Goal: Navigation & Orientation: Find specific page/section

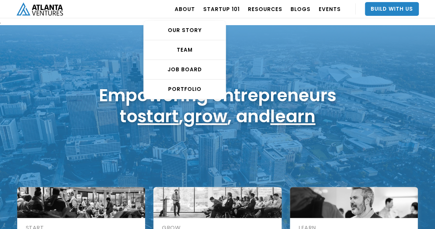
click at [193, 52] on div "TEAM" at bounding box center [185, 49] width 82 height 7
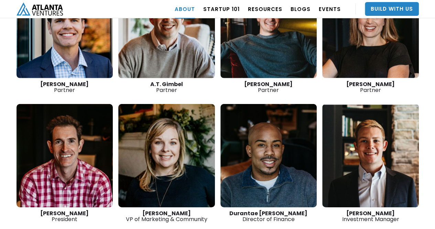
scroll to position [1052, 0]
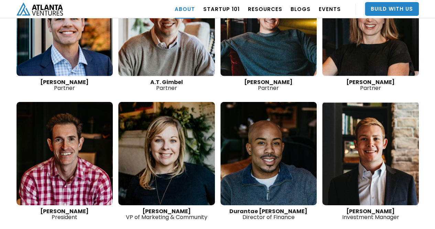
click at [179, 118] on link at bounding box center [166, 153] width 97 height 103
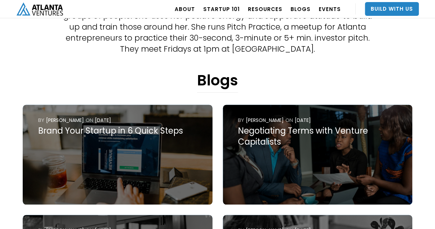
scroll to position [223, 0]
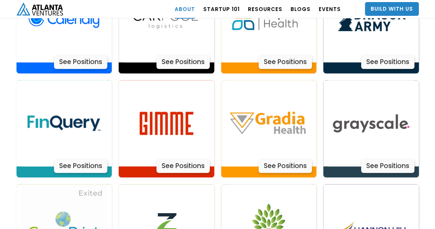
scroll to position [1591, 0]
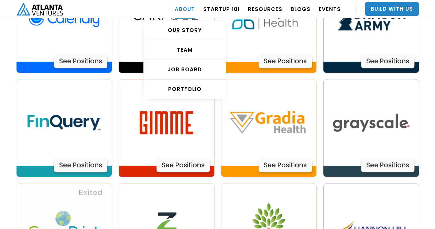
click at [185, 91] on div "PORTFOLIO" at bounding box center [185, 89] width 82 height 7
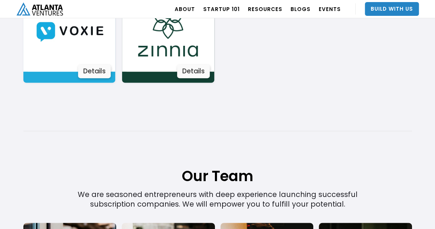
scroll to position [1433, 0]
